Goal: Answer question/provide support: Share knowledge or assist other users

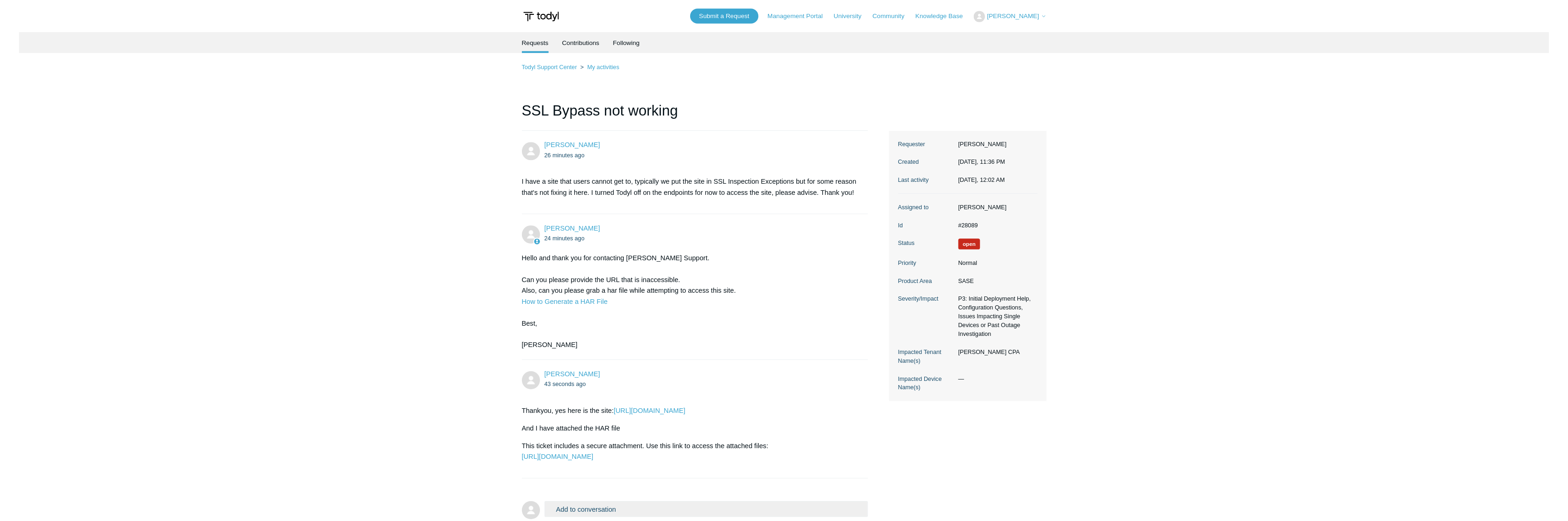
scroll to position [37, 0]
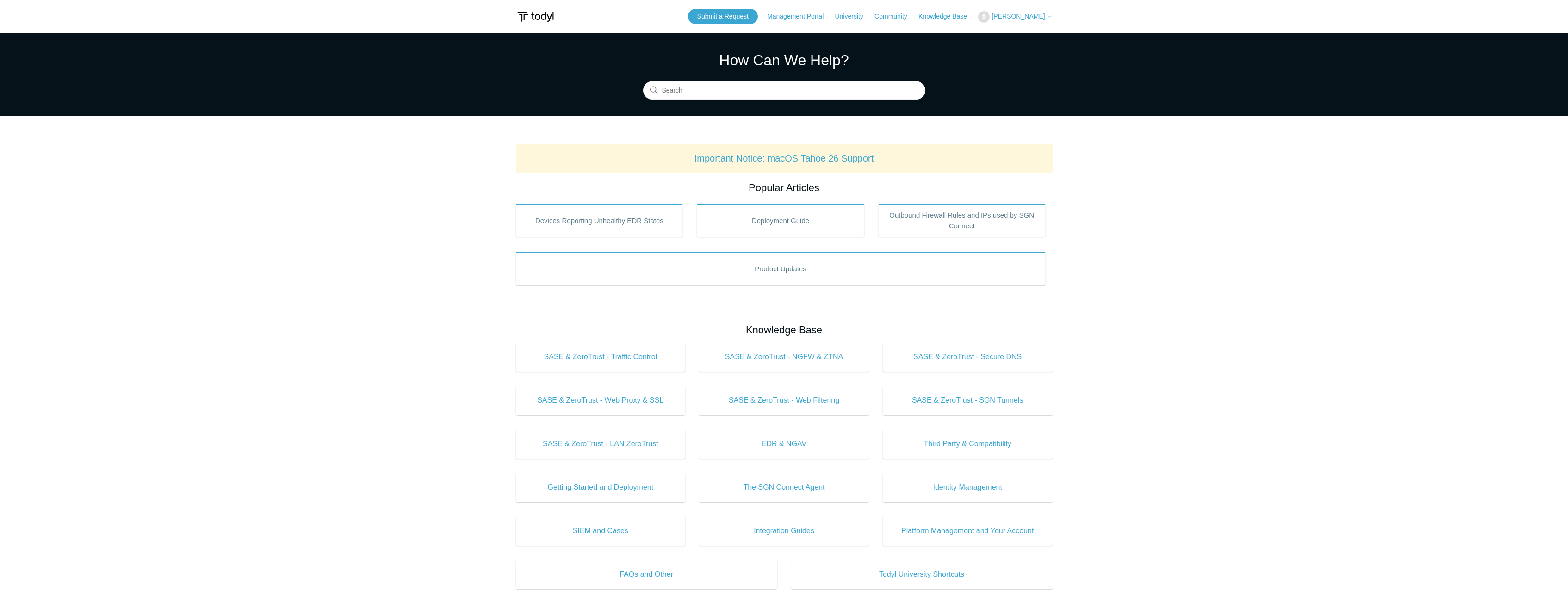
click at [1039, 19] on span "[PERSON_NAME]" at bounding box center [1018, 16] width 53 height 8
click at [1040, 35] on link "My Support Requests" at bounding box center [1024, 36] width 90 height 16
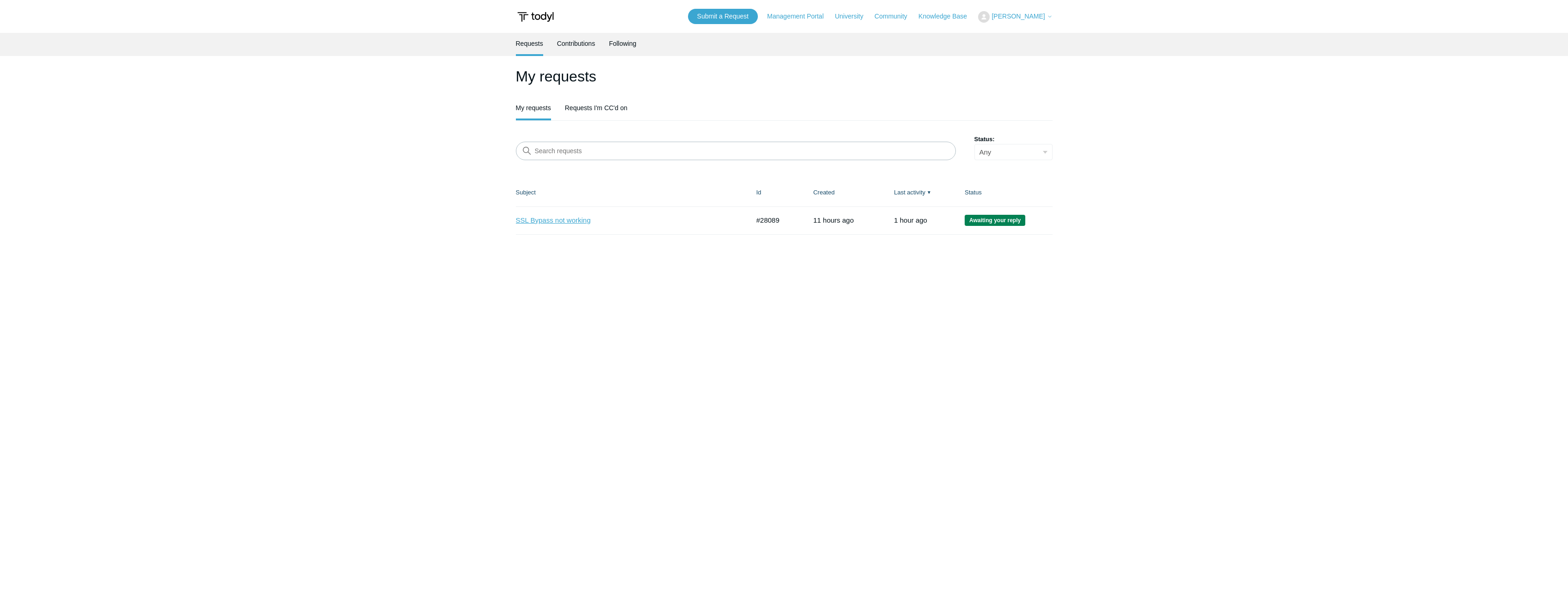
click at [570, 224] on link "SSL Bypass not working" at bounding box center [626, 220] width 220 height 10
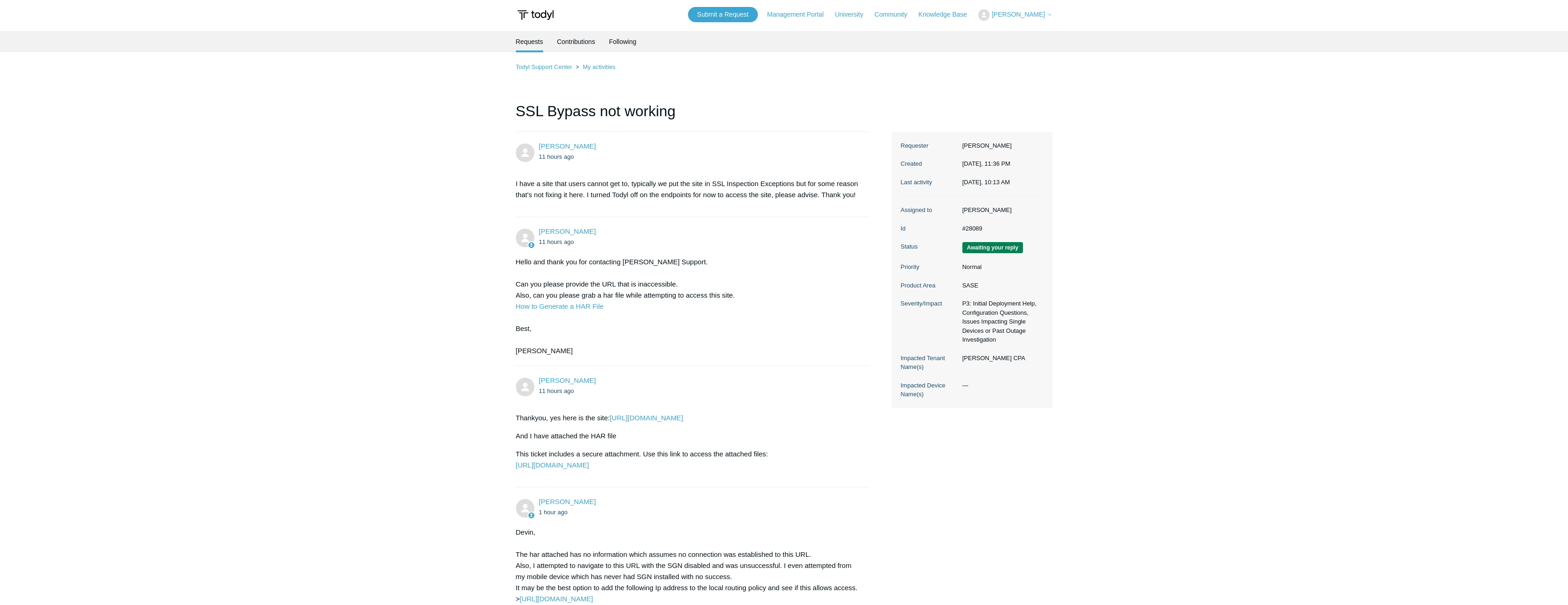
scroll to position [272, 0]
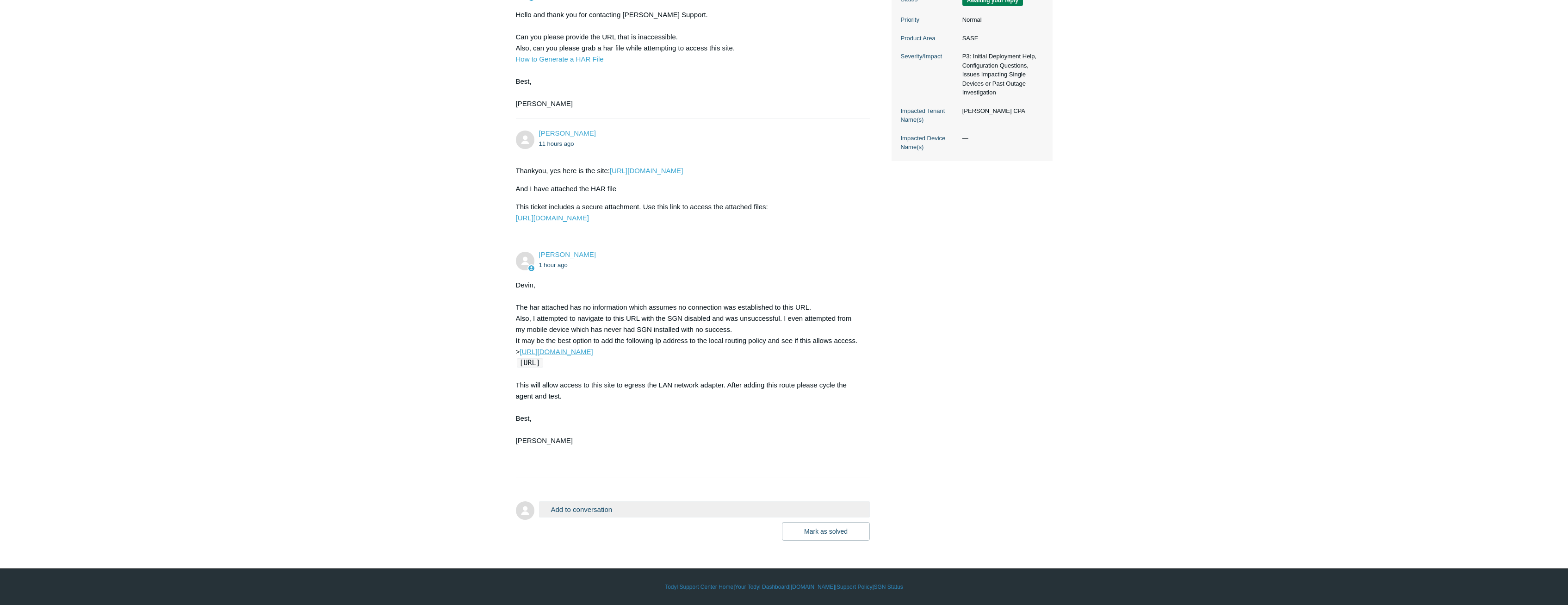
click at [593, 351] on link "https://portal.todyl.com/configuration/routepolicy" at bounding box center [556, 351] width 73 height 8
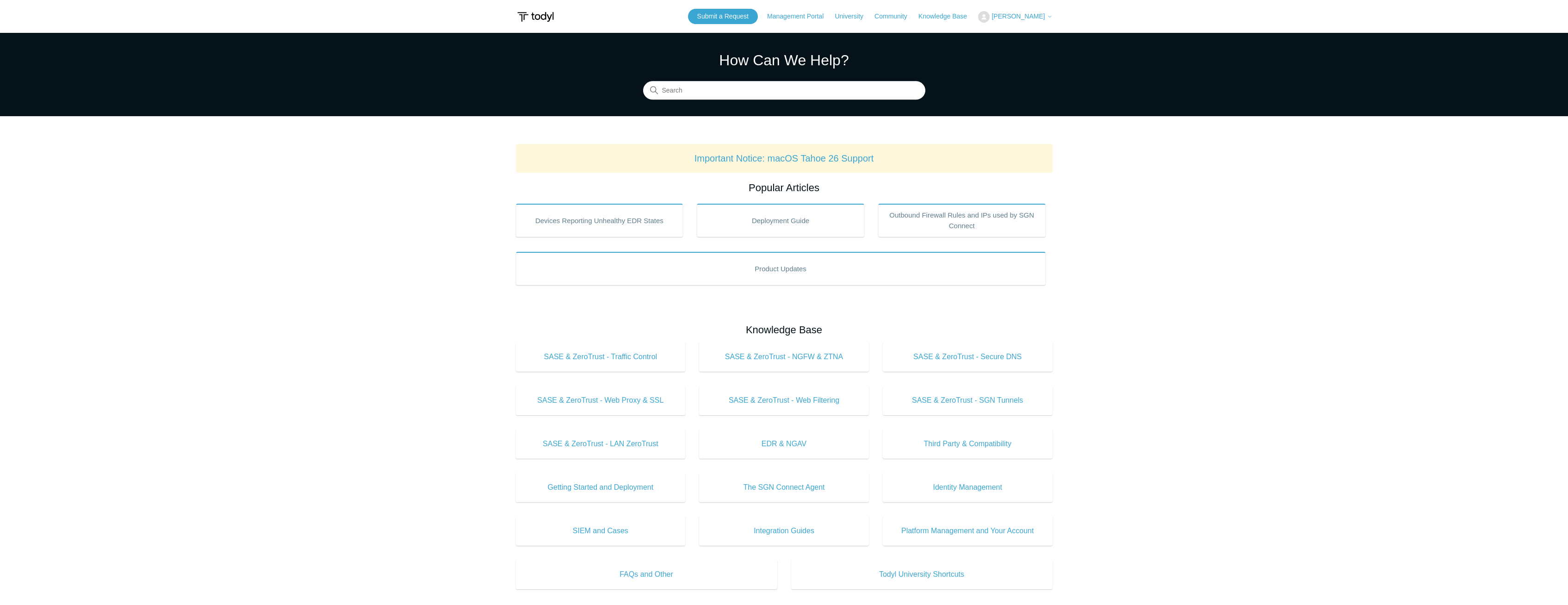
click at [1022, 17] on span "[PERSON_NAME]" at bounding box center [1018, 16] width 53 height 8
click at [1023, 34] on link "My Support Requests" at bounding box center [1024, 36] width 90 height 16
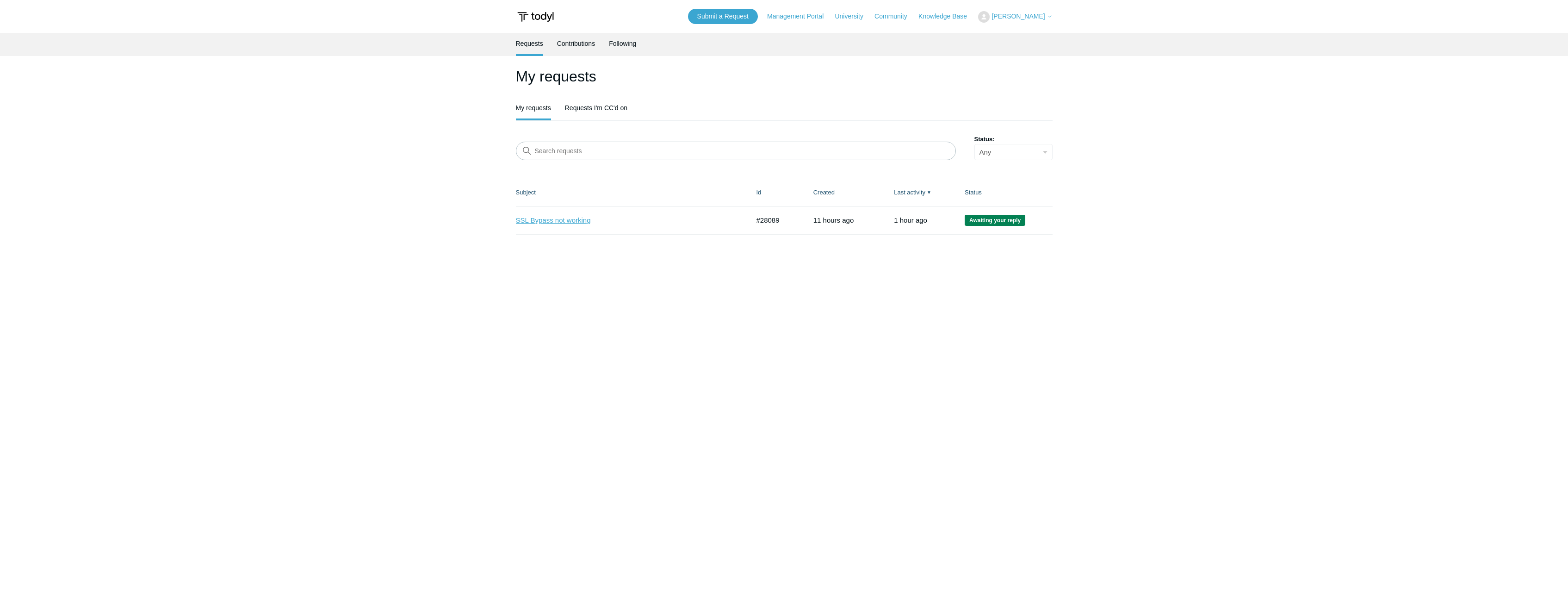
click at [571, 219] on link "SSL Bypass not working" at bounding box center [626, 220] width 220 height 10
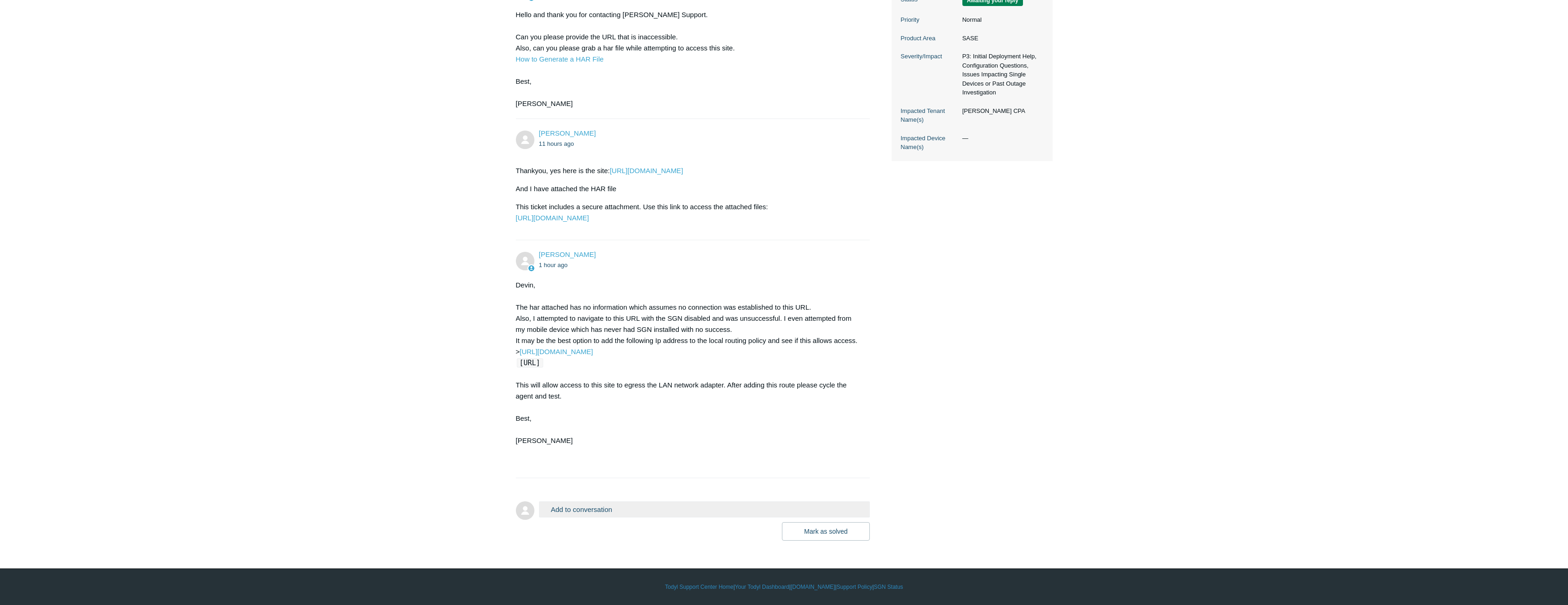
scroll to position [272, 0]
drag, startPoint x: 569, startPoint y: 363, endPoint x: 508, endPoint y: 365, distance: 61.0
click at [516, 365] on section "Devin, The har attached has no information which assumes no connection was esta…" at bounding box center [688, 374] width 345 height 189
copy code "[TECHNICAL_ID]"
